Goal: Navigation & Orientation: Find specific page/section

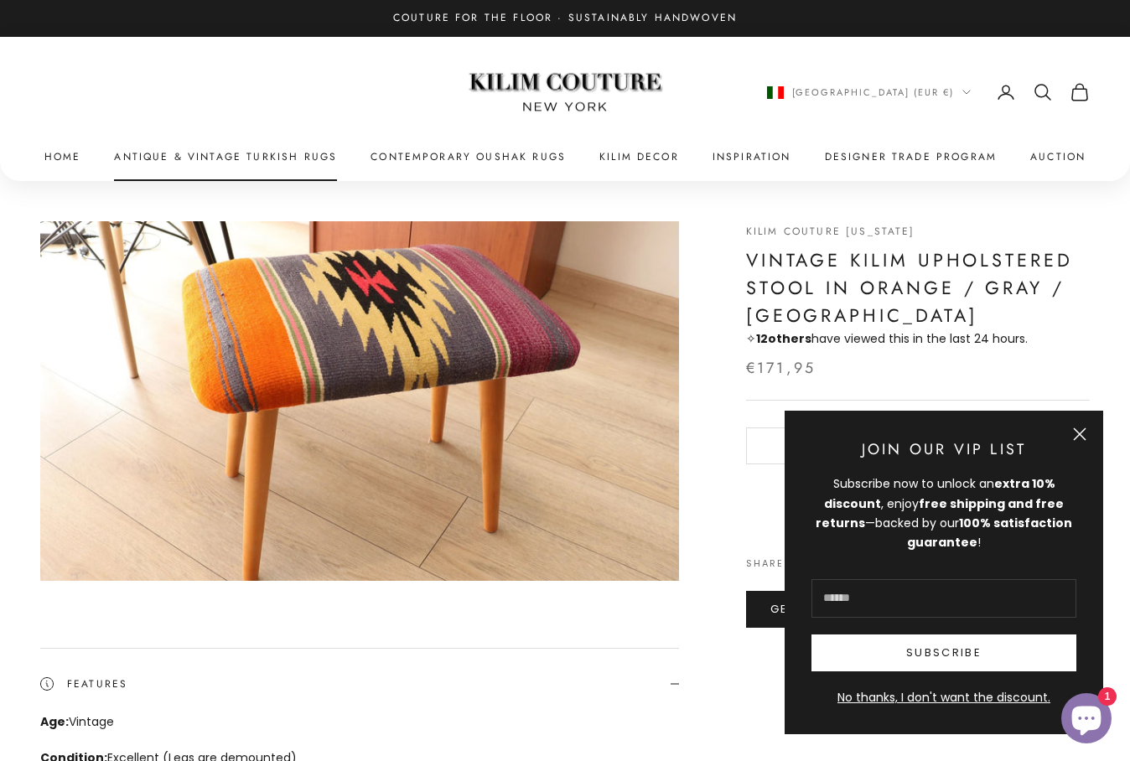
click at [231, 164] on link "Antique & Vintage Turkish Rugs" at bounding box center [225, 156] width 223 height 17
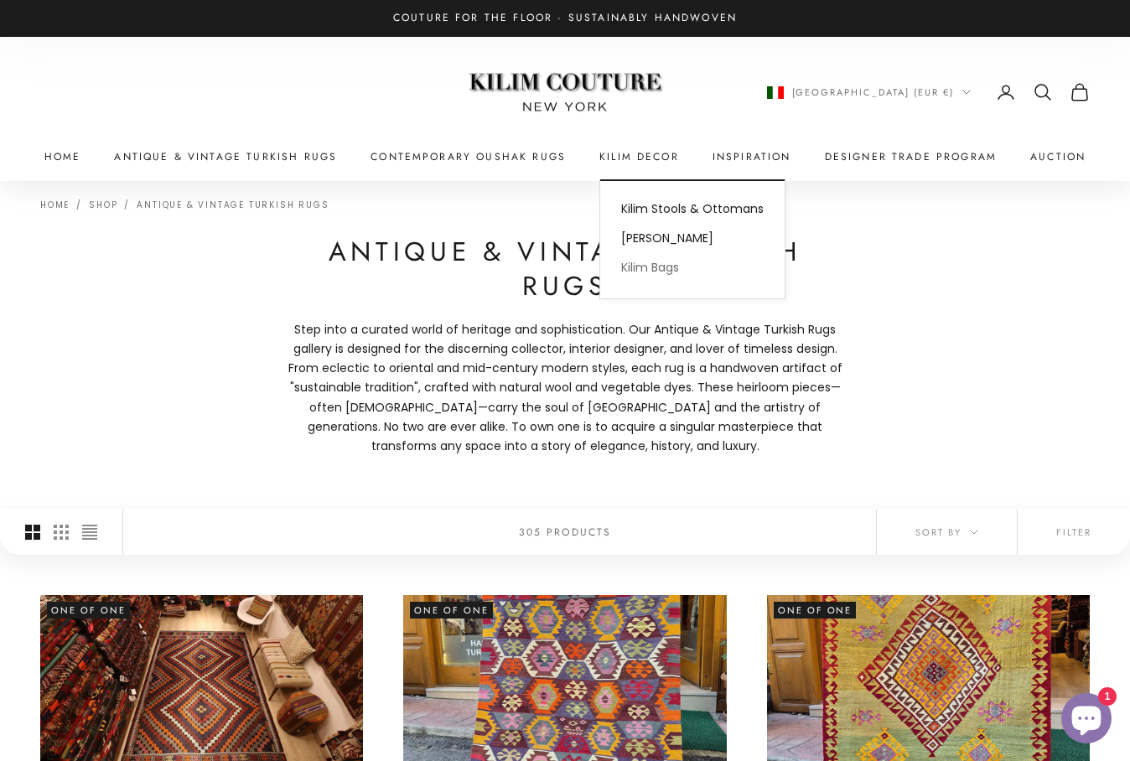
click at [644, 267] on link "Kilim Bags" at bounding box center [692, 267] width 184 height 29
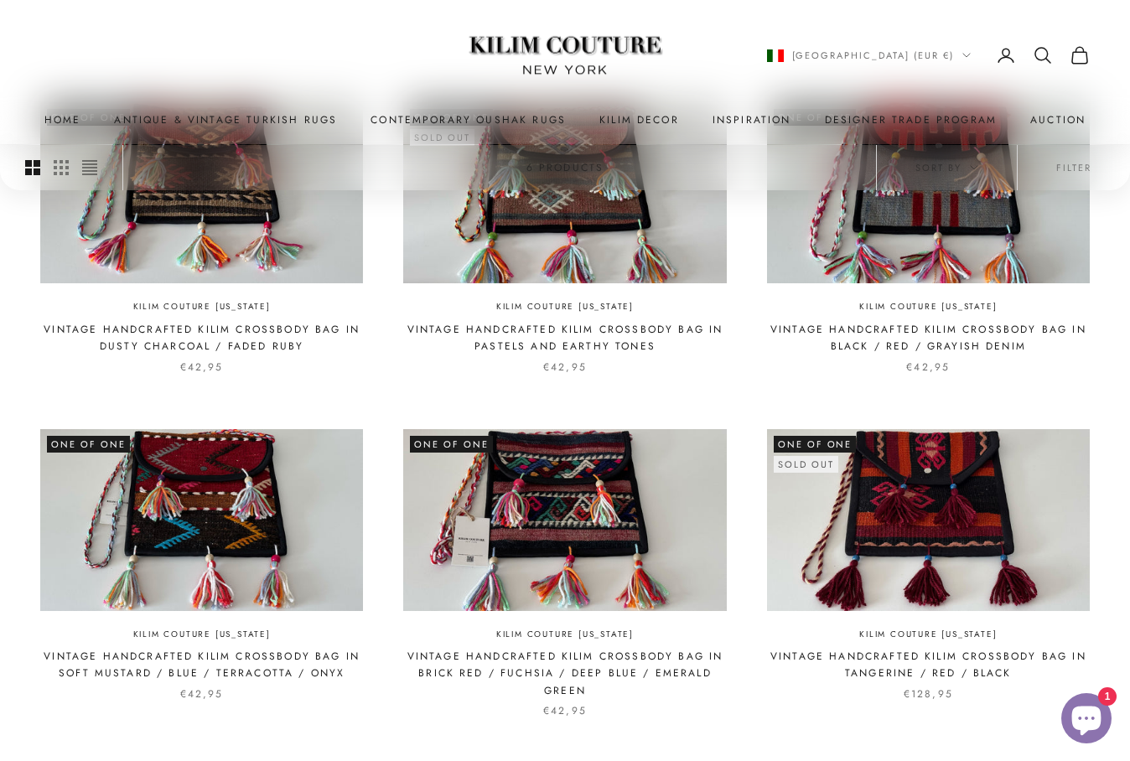
scroll to position [419, 0]
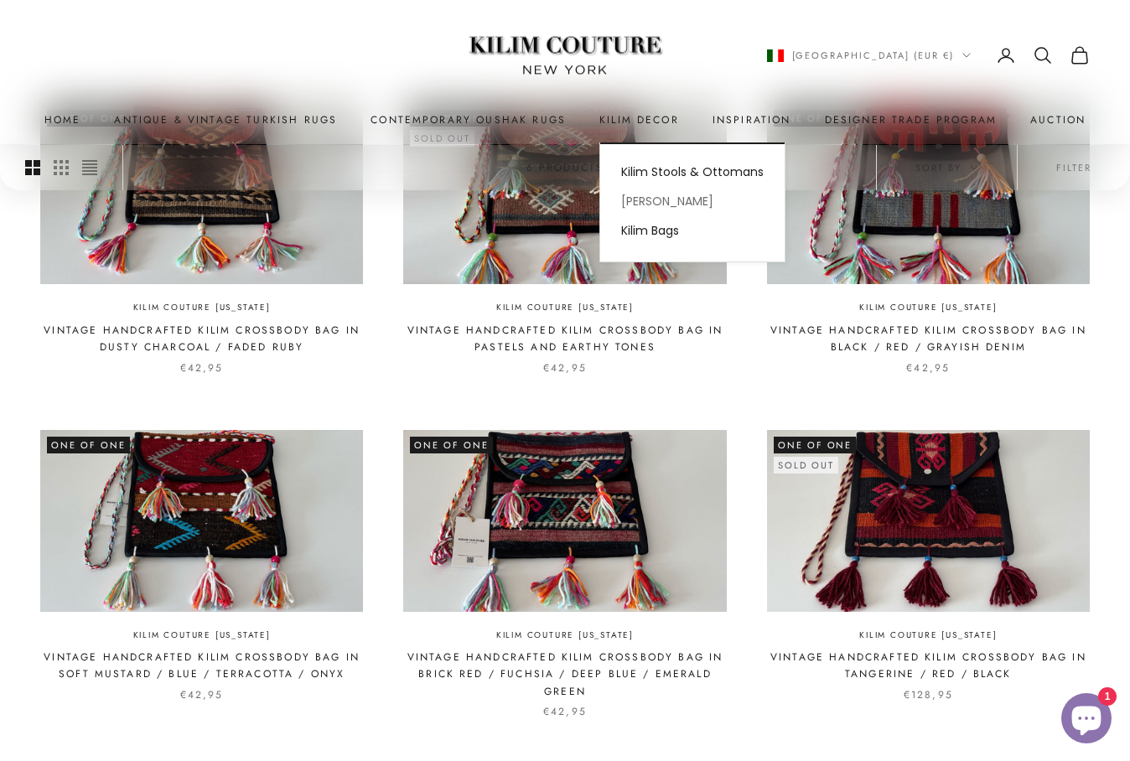
click at [670, 205] on link "[PERSON_NAME]" at bounding box center [692, 202] width 184 height 29
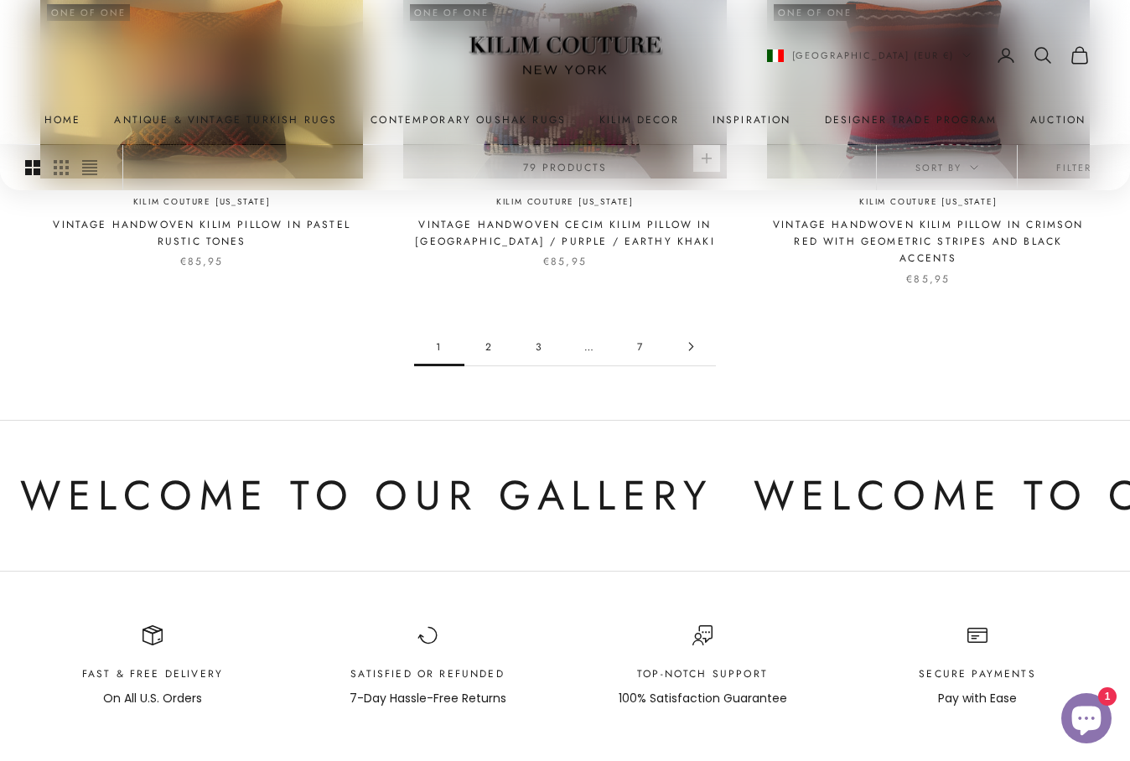
scroll to position [1548, 0]
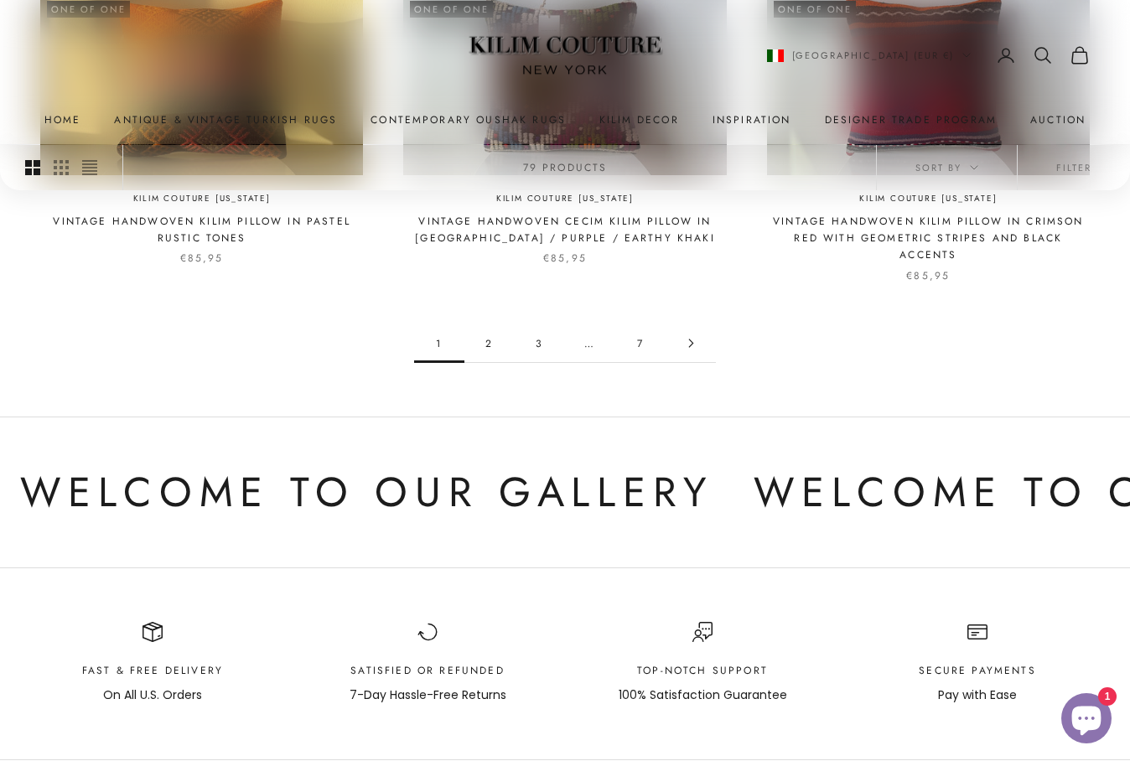
click at [692, 339] on icon "Go to page 2" at bounding box center [690, 343] width 3 height 8
